Goal: Information Seeking & Learning: Learn about a topic

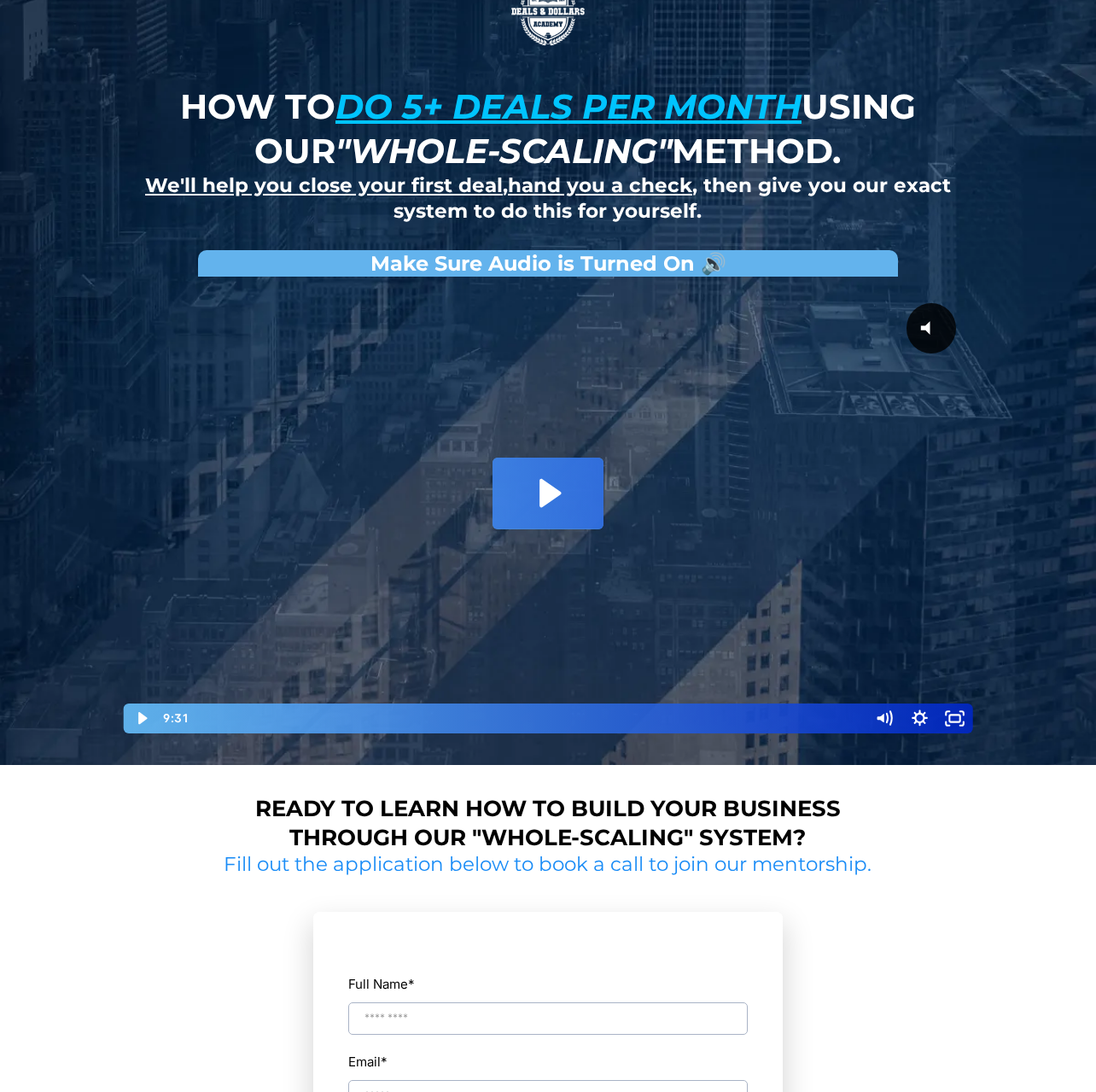
scroll to position [29, 0]
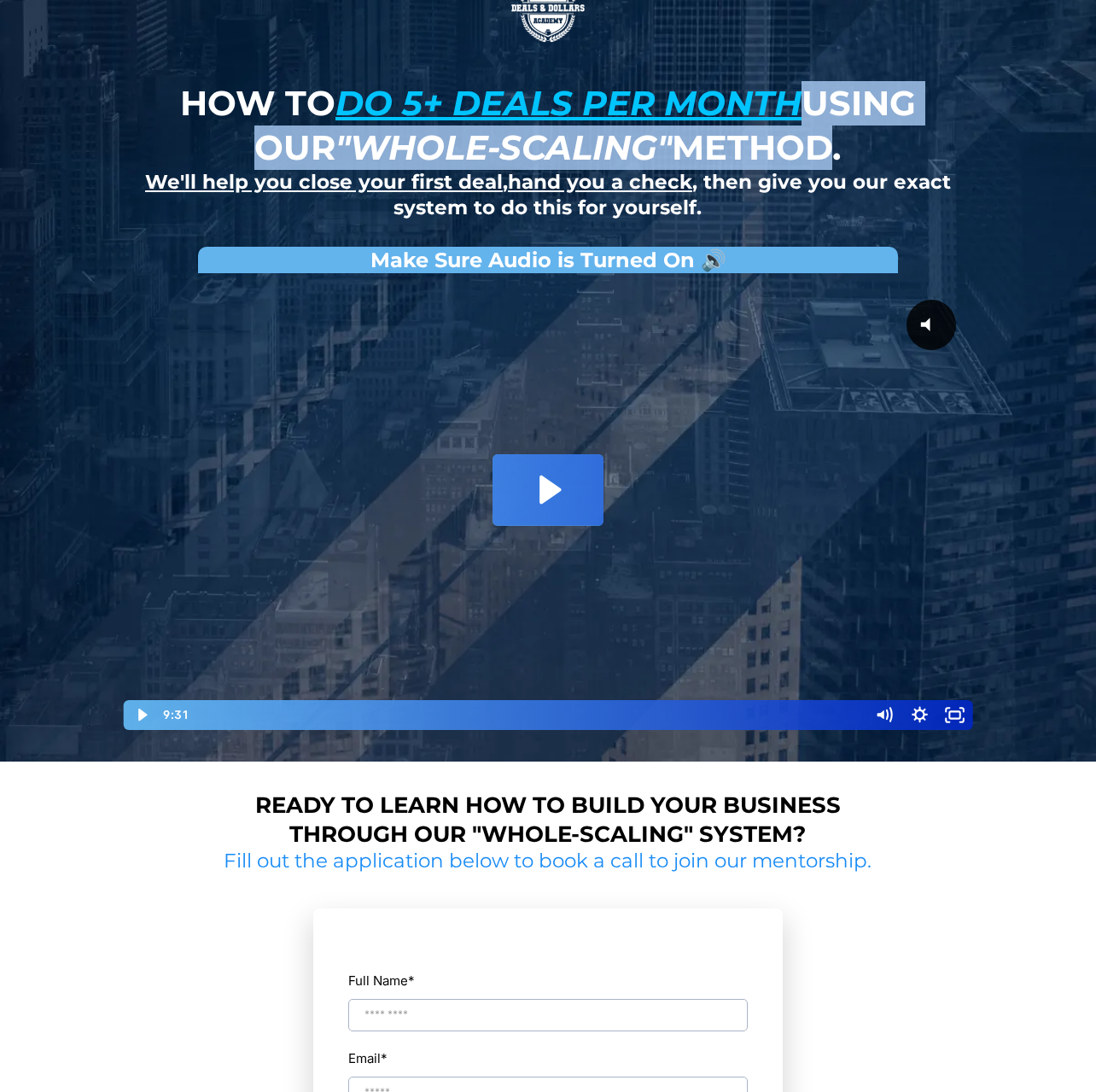
drag, startPoint x: 809, startPoint y: 105, endPoint x: 843, endPoint y: 137, distance: 46.7
click at [843, 137] on strong "How to do 5+ deals per month using our "whole-scaling" method." at bounding box center [547, 125] width 735 height 87
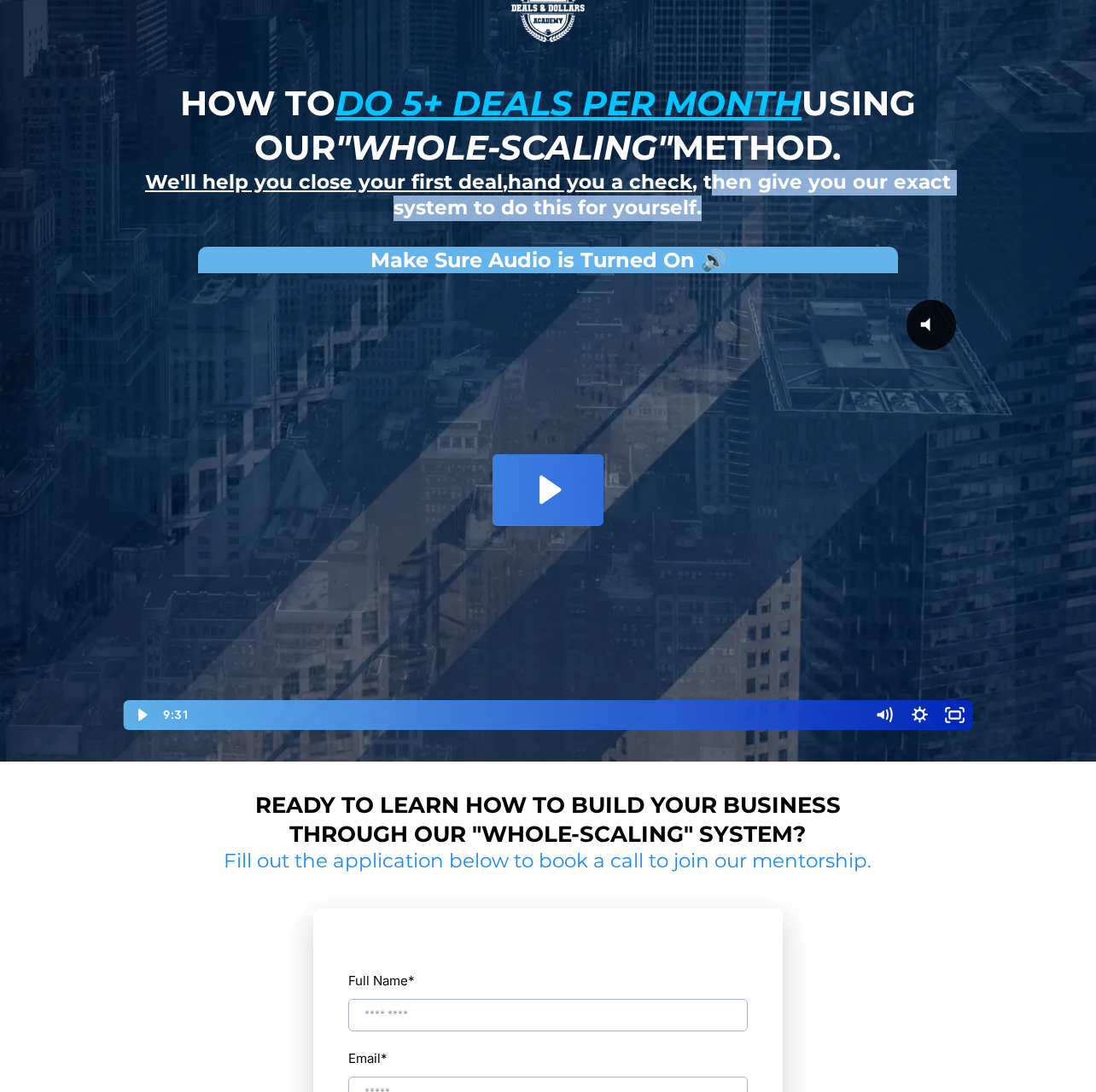
drag, startPoint x: 709, startPoint y: 180, endPoint x: 735, endPoint y: 206, distance: 36.8
click at [735, 206] on h2 "We'll help you close your first deal , hand you a check , then give you our exa…" at bounding box center [548, 196] width 831 height 51
drag, startPoint x: 735, startPoint y: 206, endPoint x: 697, endPoint y: 177, distance: 47.8
click at [697, 177] on h2 "We'll help you close your first deal , hand you a check , then give you our exa…" at bounding box center [548, 196] width 831 height 51
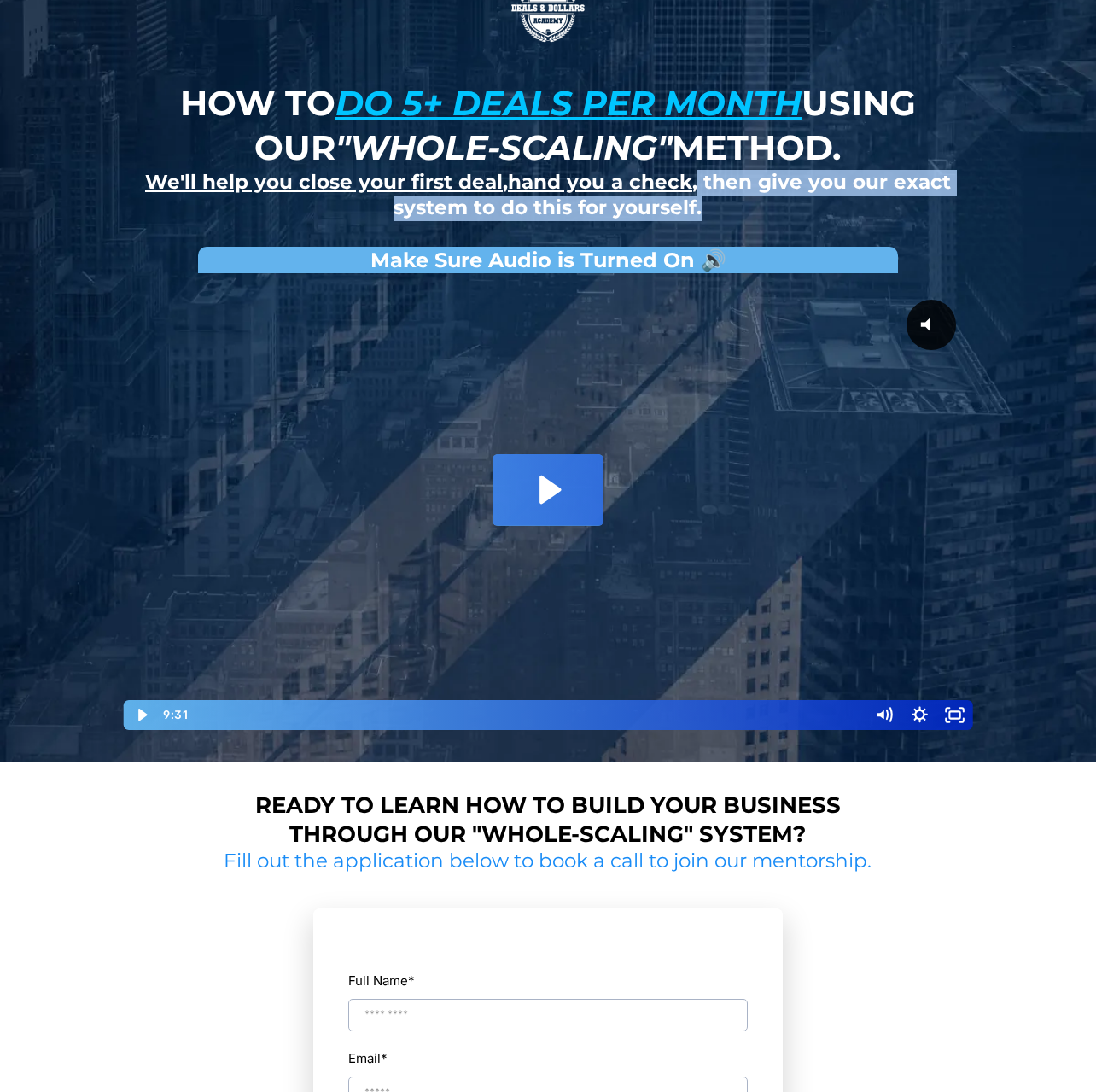
click at [697, 177] on strong "We'll help you close your first deal , hand you a check , then give you our exa…" at bounding box center [548, 195] width 806 height 49
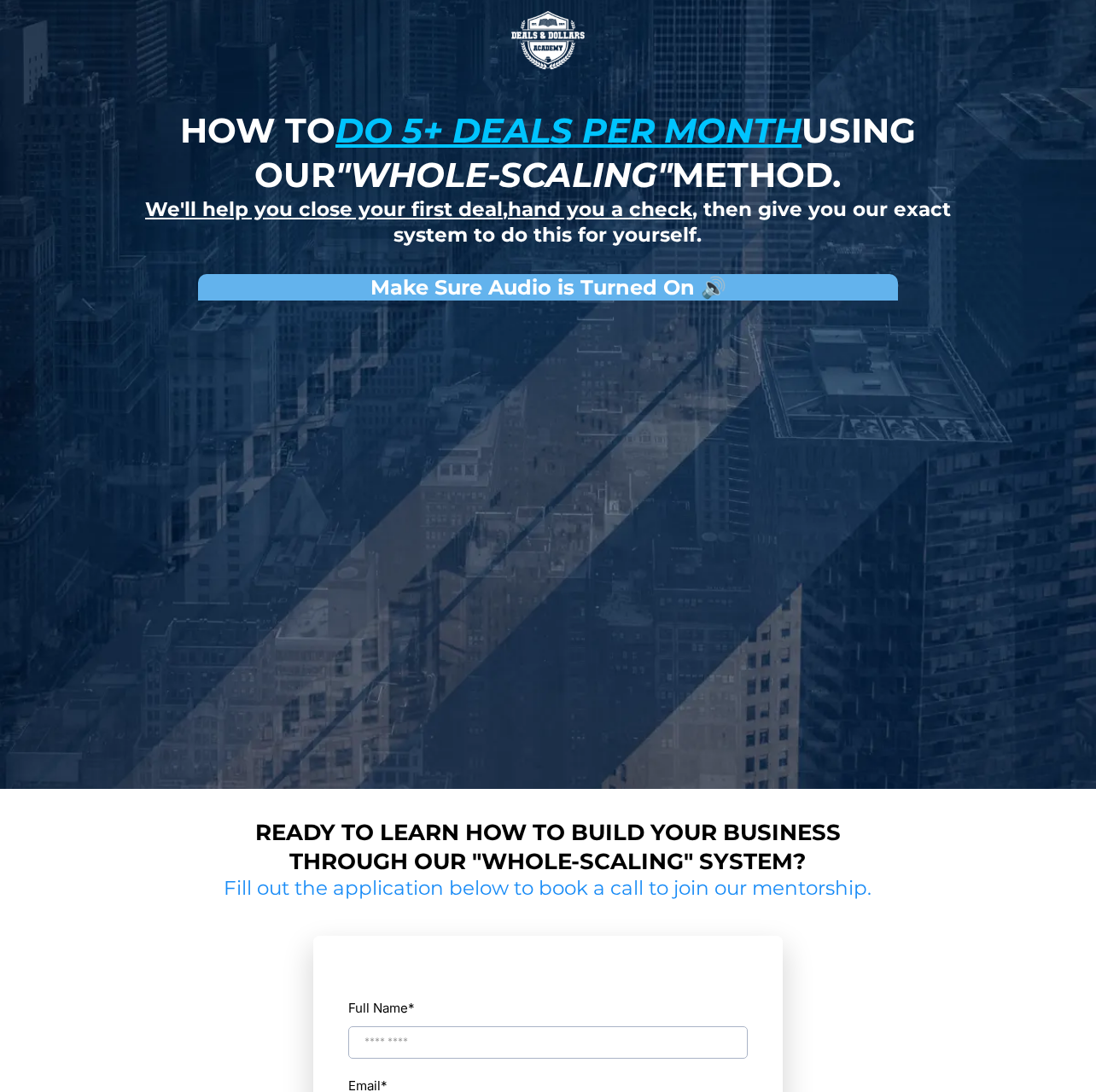
scroll to position [4, 0]
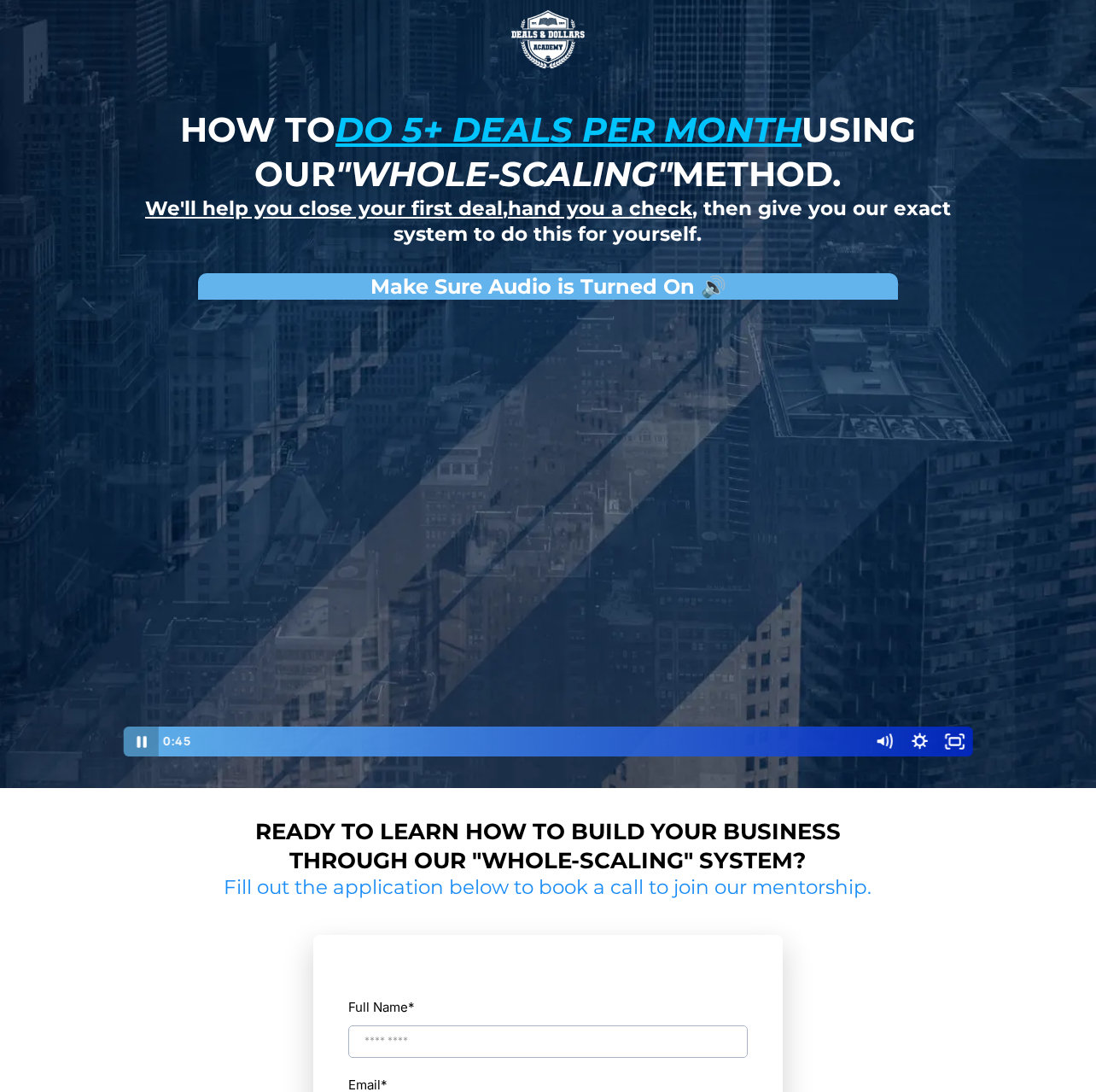
click at [130, 743] on icon "Pause" at bounding box center [141, 741] width 36 height 29
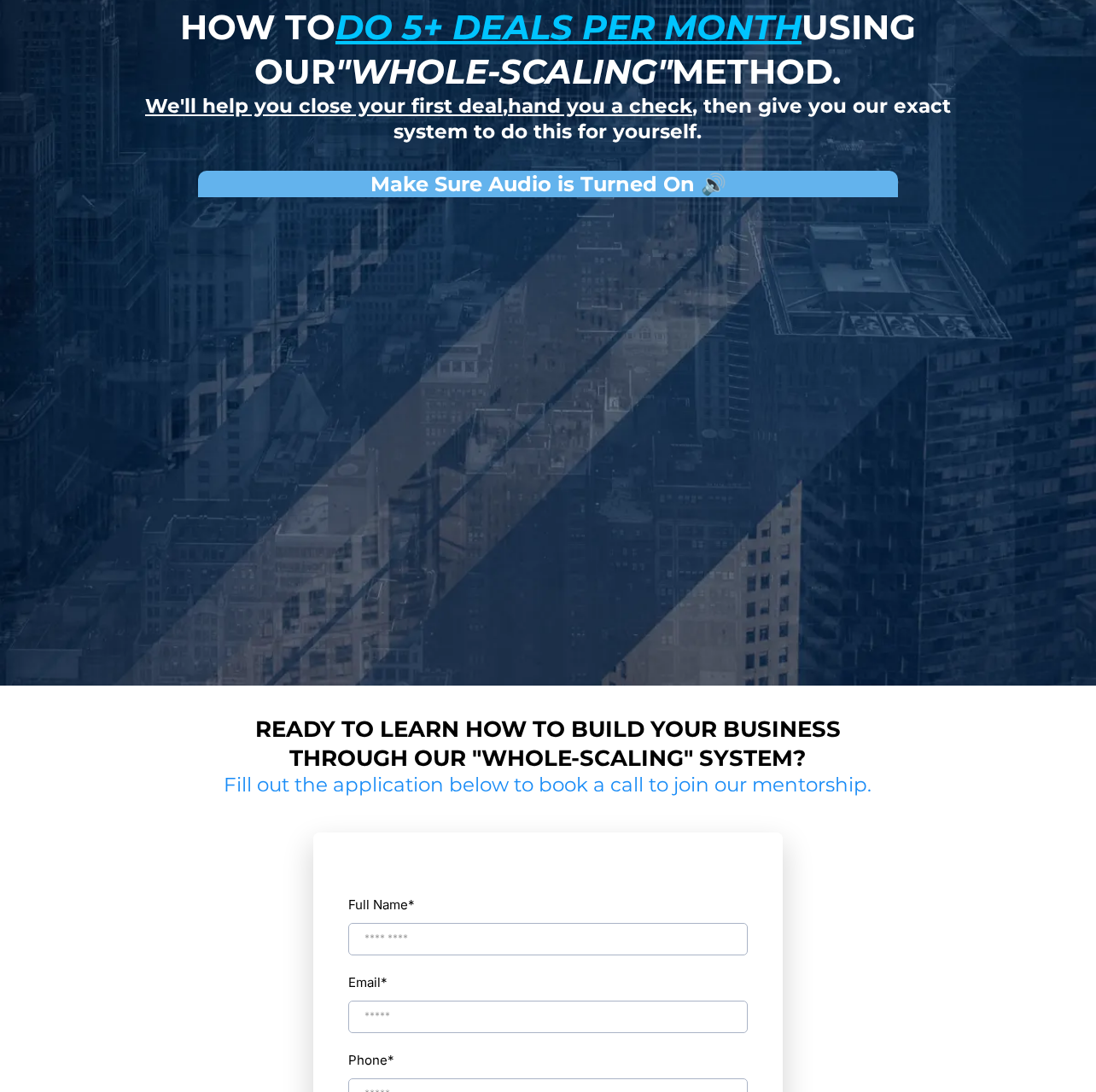
scroll to position [0, 0]
